Goal: Ask a question

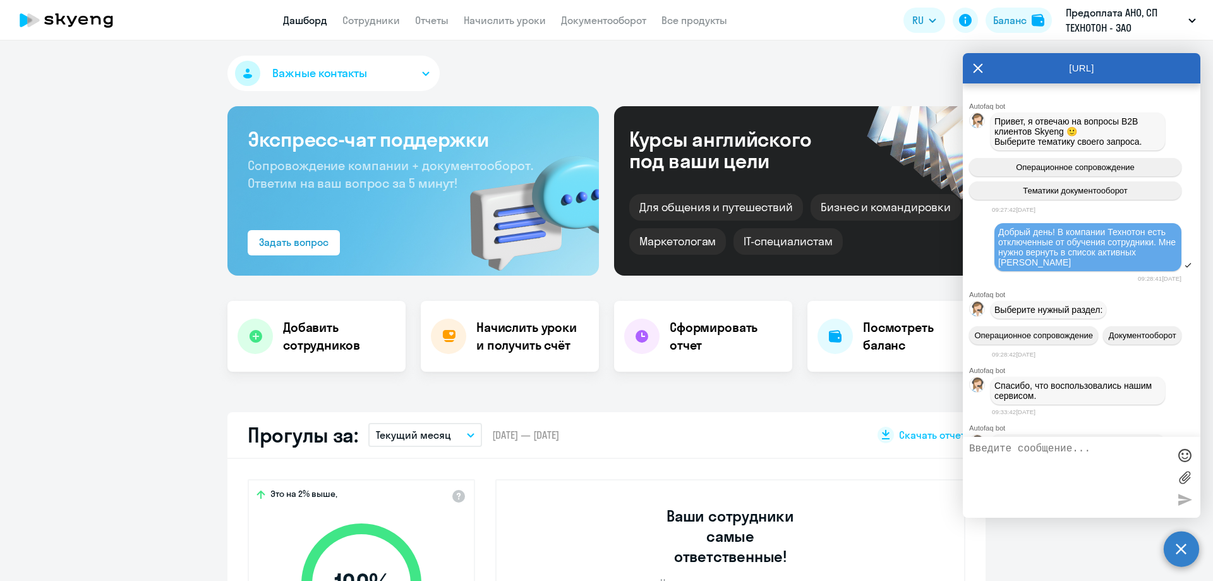
select select "30"
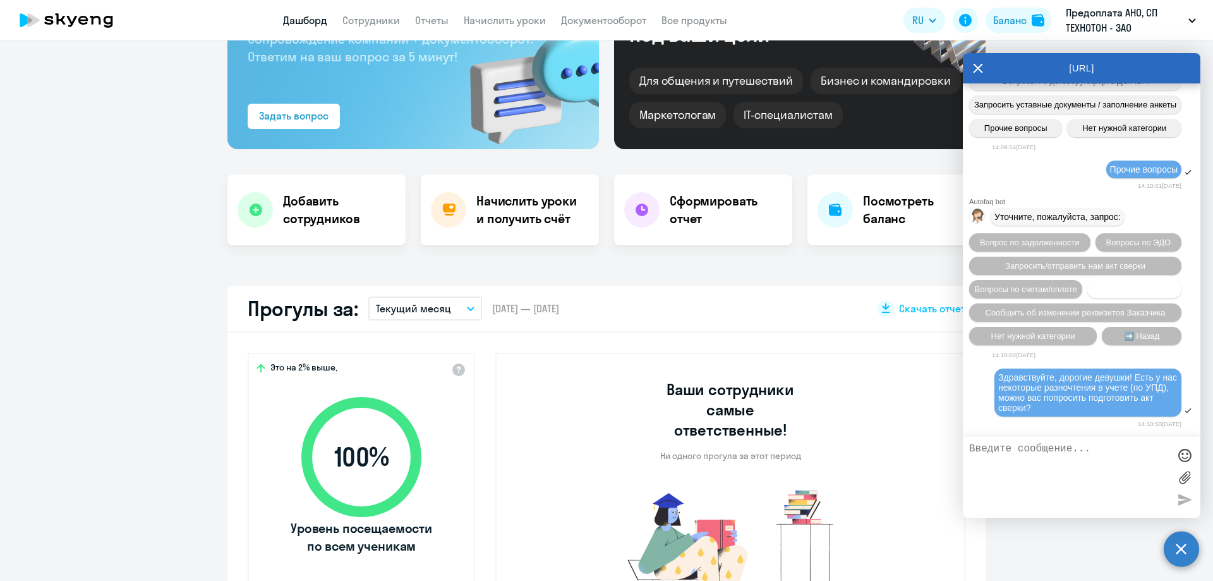
scroll to position [12798, 0]
click at [1070, 458] on textarea at bounding box center [1069, 477] width 200 height 68
drag, startPoint x: 997, startPoint y: 378, endPoint x: 1060, endPoint y: 413, distance: 72.1
click at [1060, 412] on div "Здравствуйте, дорогие девушки! Есть у нас некоторые разночтения в учете (по УПД…" at bounding box center [1088, 392] width 187 height 48
copy span "Здравствуйте, дорогие девушки! Есть у нас некоторые разночтения в учете (по УПД…"
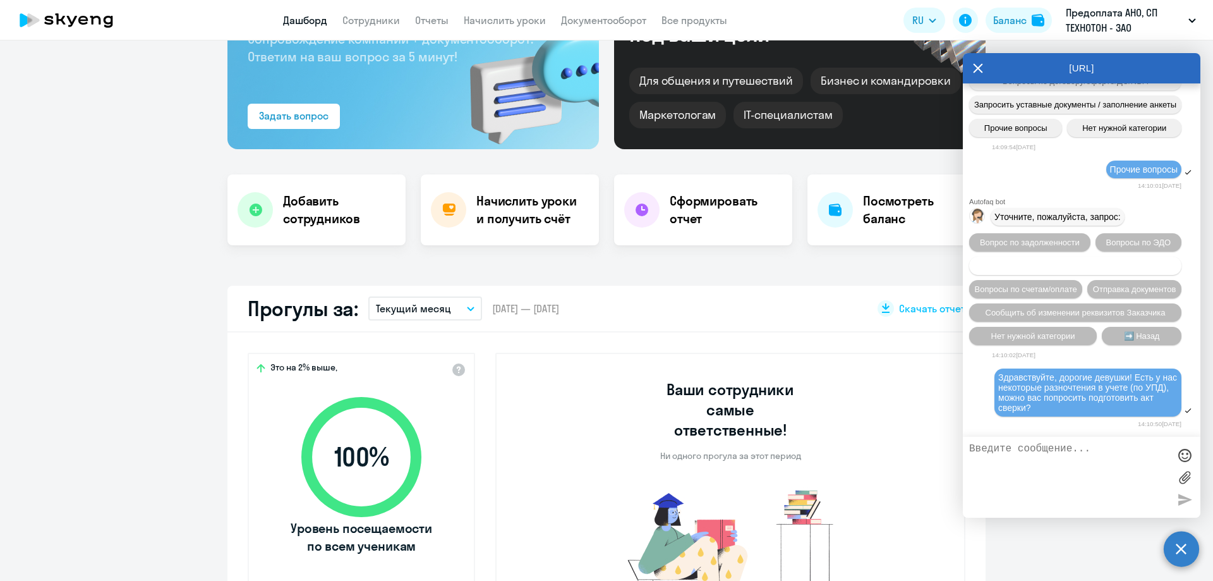
click at [1139, 261] on span "Запросить/отправить нам акт сверки" at bounding box center [1075, 265] width 140 height 9
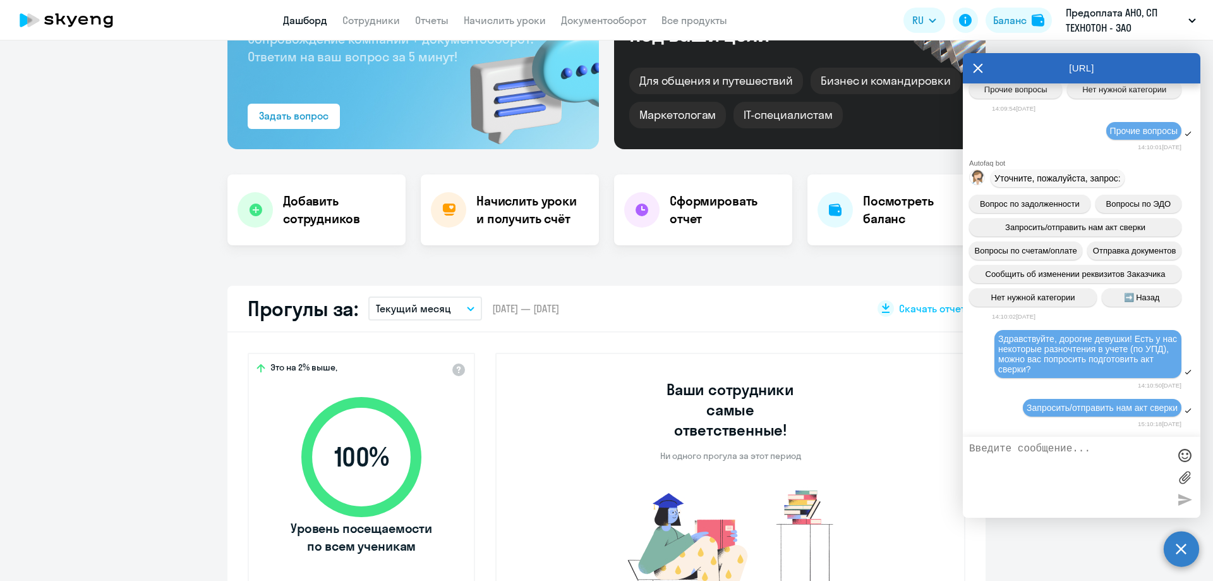
scroll to position [12837, 0]
click at [1093, 453] on textarea at bounding box center [1069, 477] width 200 height 68
paste textarea "Здравствуйте, дорогие девушки! Есть у нас некоторые разночтения в учете (по УПД…"
type textarea "Здравствуйте, дорогие девушки! Есть у нас некоторые разночтения в учете (по УПД…"
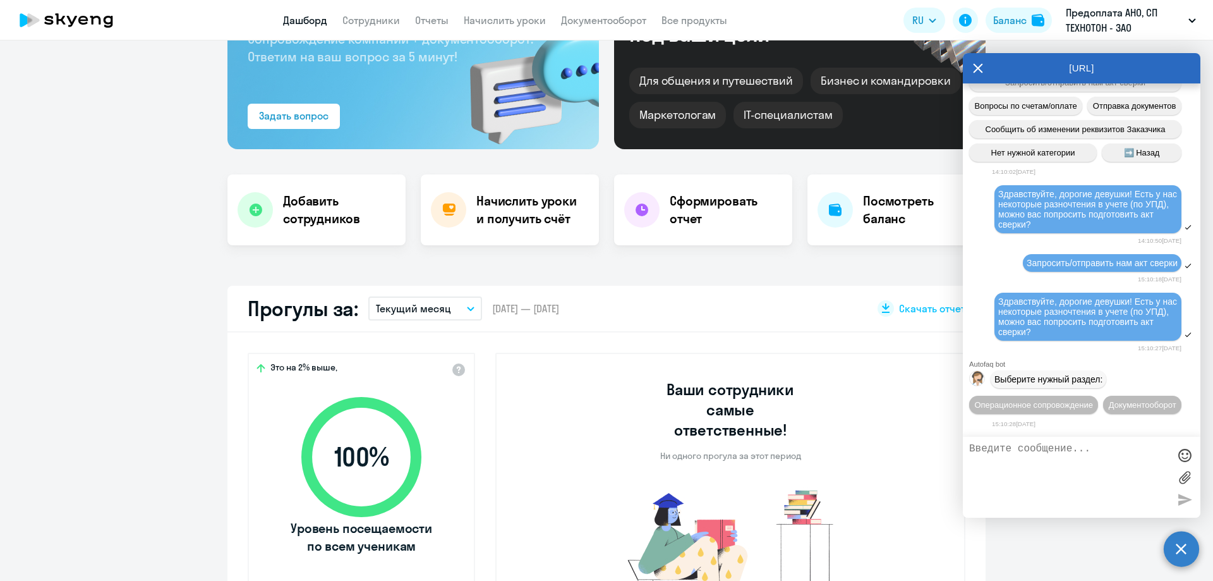
scroll to position [13004, 0]
click at [1109, 405] on span "Документооборот" at bounding box center [1143, 404] width 68 height 9
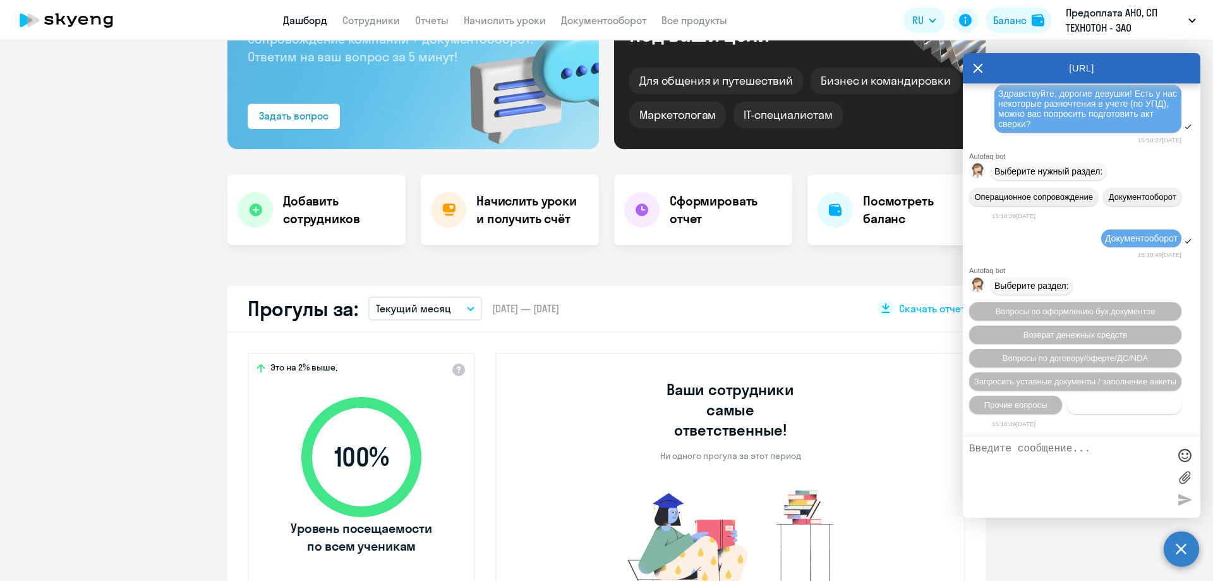
scroll to position [13213, 0]
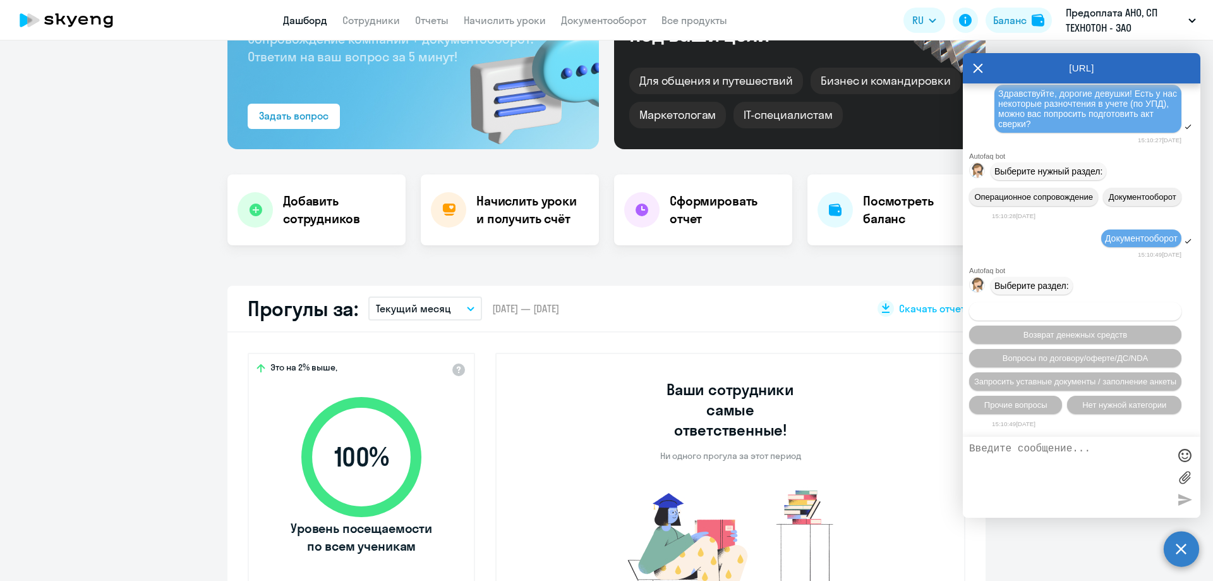
click at [1137, 308] on span "Вопросы по оформлению бух.документов" at bounding box center [1076, 311] width 160 height 9
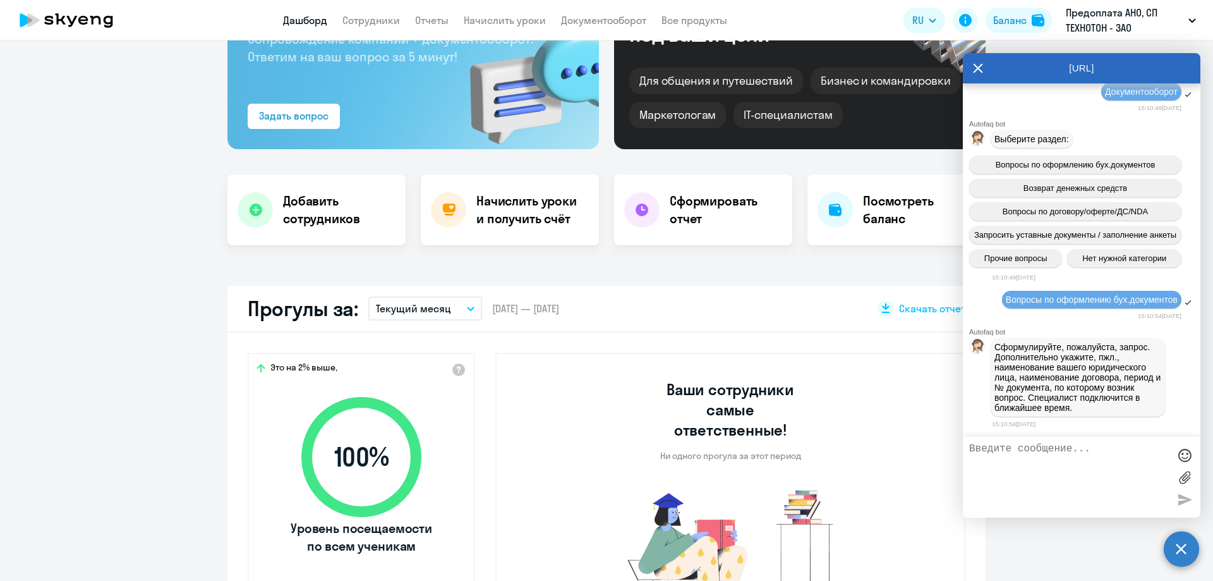
scroll to position [13369, 0]
click at [1048, 463] on textarea at bounding box center [1069, 477] width 200 height 68
paste textarea "Здравствуйте, дорогие девушки! Есть у нас некоторые разночтения в учете (по УПД…"
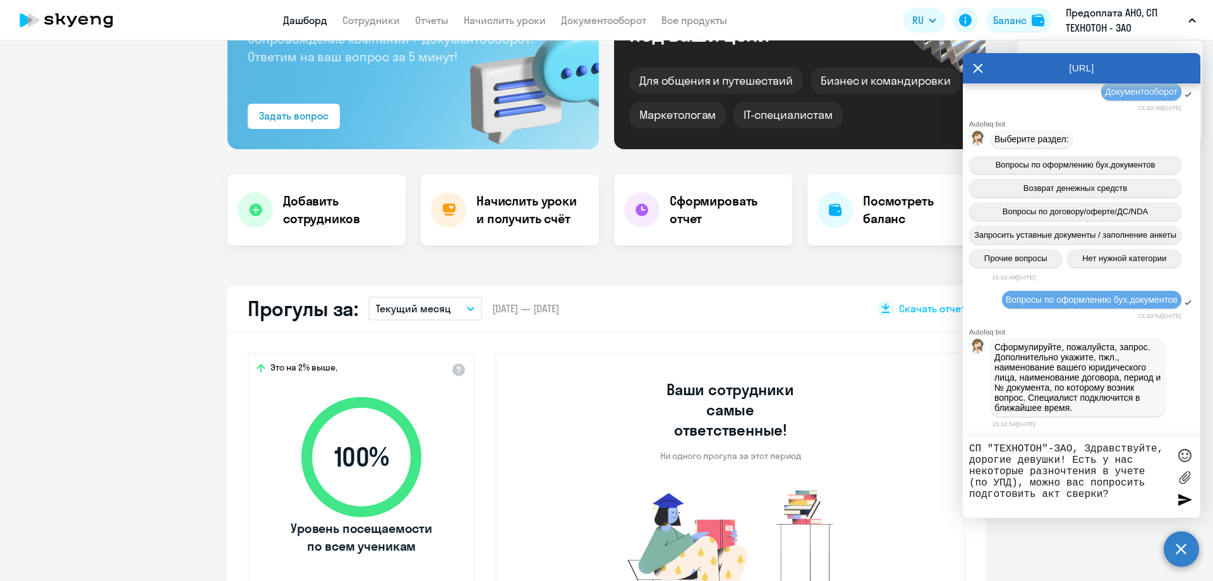
click at [1084, 442] on div "СП "ТЕХНОТОН"-ЗАО, Здравствуйте, дорогие девушки! Есть у нас некоторые разночте…" at bounding box center [1082, 477] width 238 height 81
click at [1082, 449] on textarea "СП "ТЕХНОТОН"-ЗАО, Здравствуйте, дорогие девушки! Есть у нас некоторые разночте…" at bounding box center [1069, 477] width 200 height 68
click at [1001, 459] on textarea "СП "ТЕХНОТОН"-ЗАО, договор Д/ОАНО/Здравствуйте, дорогие девушки! Есть у нас нек…" at bounding box center [1069, 477] width 200 height 68
type textarea "СП "ТЕХНОТОН"-ЗАО, договор Д/ОАНО/2025/38. Здравствуйте, дорогие девушки! Есть …"
click at [1115, 507] on textarea "СП "ТЕХНОТОН"-ЗАО, договор Д/ОАНО/2025/38. Здравствуйте, дорогие девушки! Есть …" at bounding box center [1069, 477] width 200 height 68
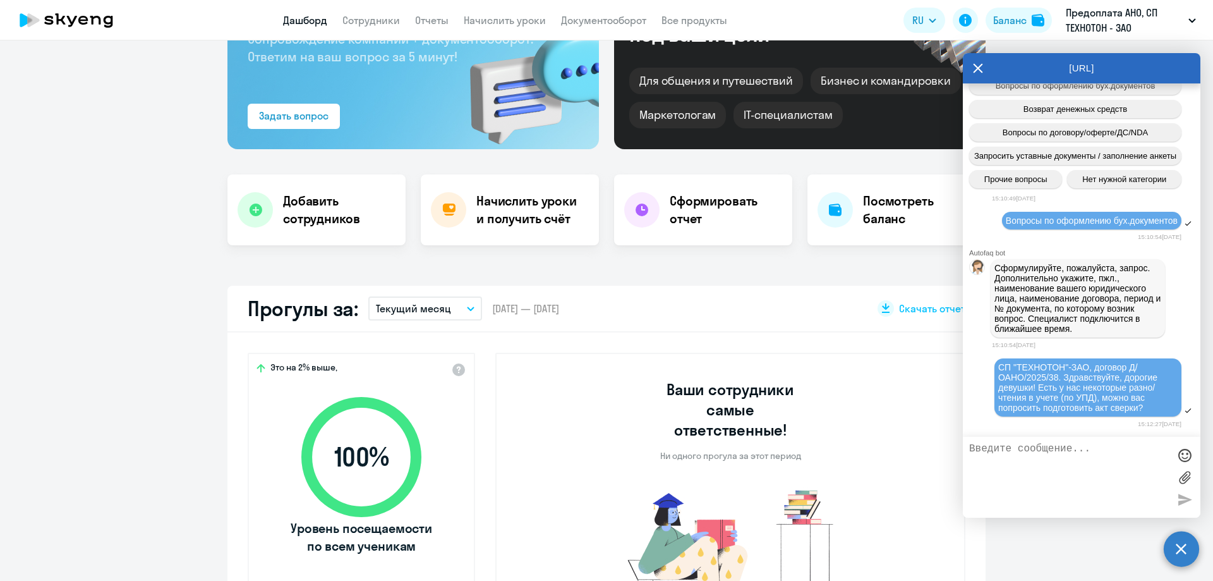
scroll to position [13449, 0]
drag, startPoint x: 1076, startPoint y: 478, endPoint x: 1124, endPoint y: 301, distance: 183.2
click at [1124, 301] on span "Сформулируйте, пожалуйста, запрос. Дополнительно укажите, пжл., наименование ва…" at bounding box center [1079, 298] width 169 height 71
drag, startPoint x: 989, startPoint y: 251, endPoint x: 975, endPoint y: 252, distance: 14.6
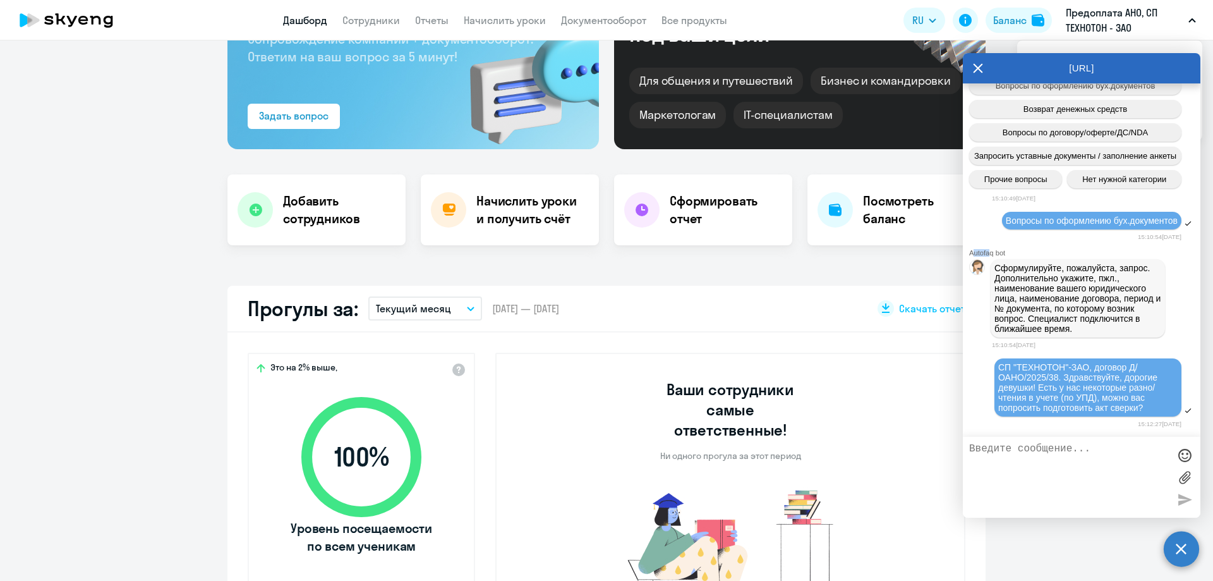
click at [975, 252] on div "Autofaq bot" at bounding box center [1084, 253] width 231 height 8
click at [1081, 22] on p "Предоплата АНО, СП ТЕХНОТОН - ЗАО" at bounding box center [1125, 20] width 118 height 30
drag, startPoint x: 1000, startPoint y: 367, endPoint x: 1161, endPoint y: 412, distance: 166.7
click at [1161, 412] on div "СП "ТЕХНОТОН"-ЗАО, договор Д/ОАНО/2025/38. Здравствуйте, дорогие девушки! Есть …" at bounding box center [1088, 387] width 179 height 51
copy span "СП "ТЕХНОТОН"-ЗАО, договор Д/ОАНО/2025/38. Здравствуйте, дорогие девушки! Есть …"
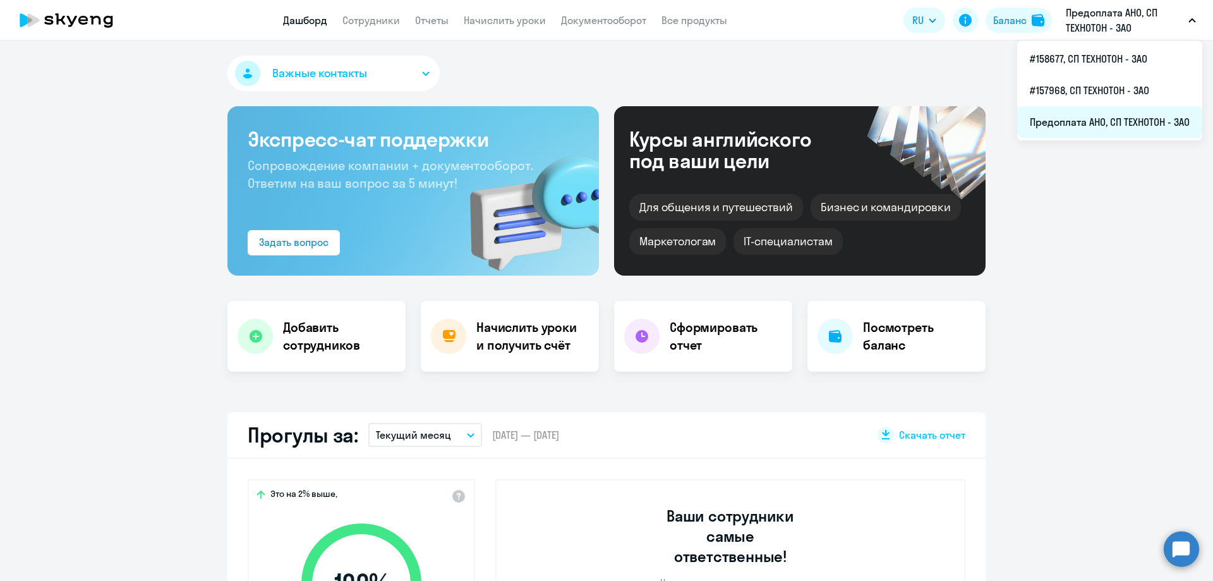
click at [1085, 125] on li "Предоплата АНО, СП ТЕХНОТОН - ЗАО" at bounding box center [1110, 122] width 185 height 32
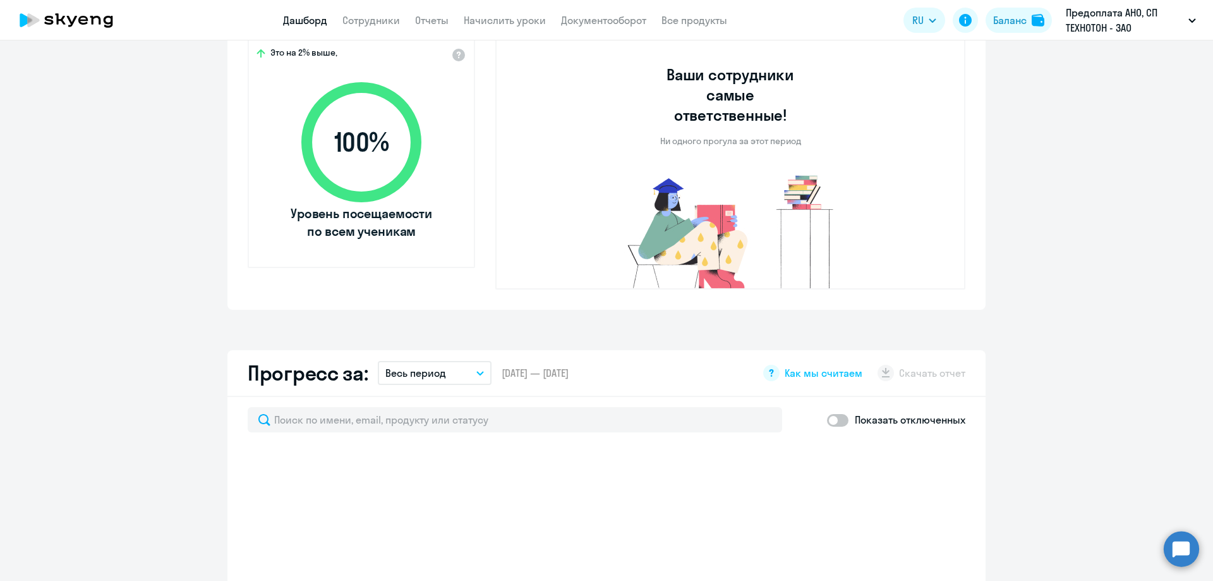
scroll to position [442, 0]
drag, startPoint x: 1161, startPoint y: 550, endPoint x: 1170, endPoint y: 557, distance: 11.8
click at [1177, 555] on circle at bounding box center [1181, 548] width 35 height 35
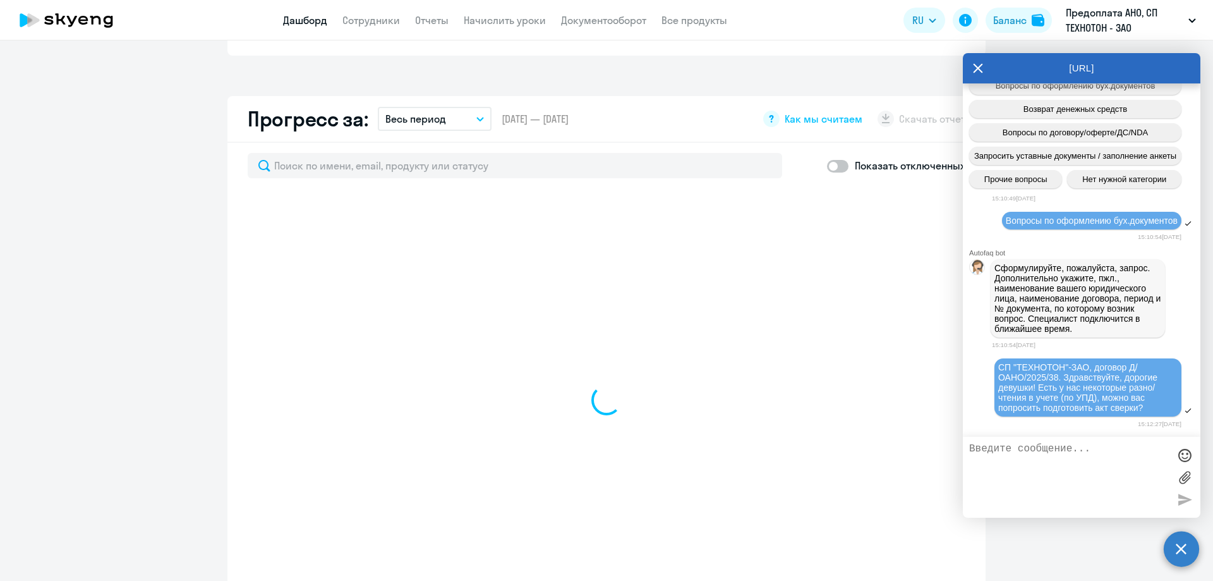
scroll to position [13133, 0]
select select "30"
